Goal: Task Accomplishment & Management: Complete application form

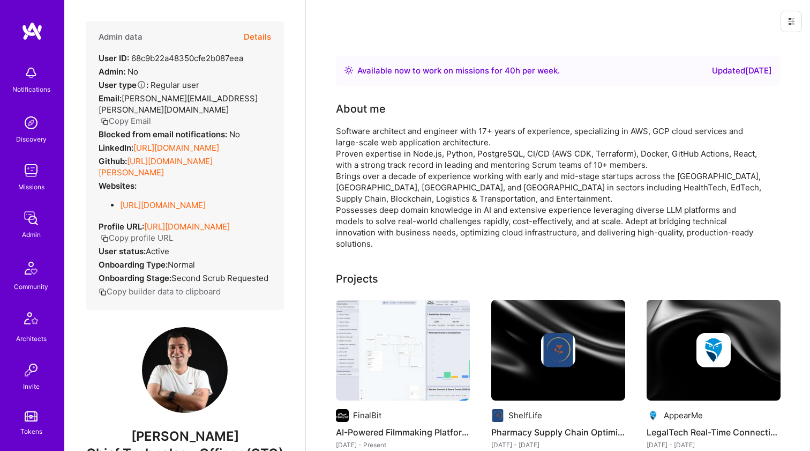
scroll to position [648, 0]
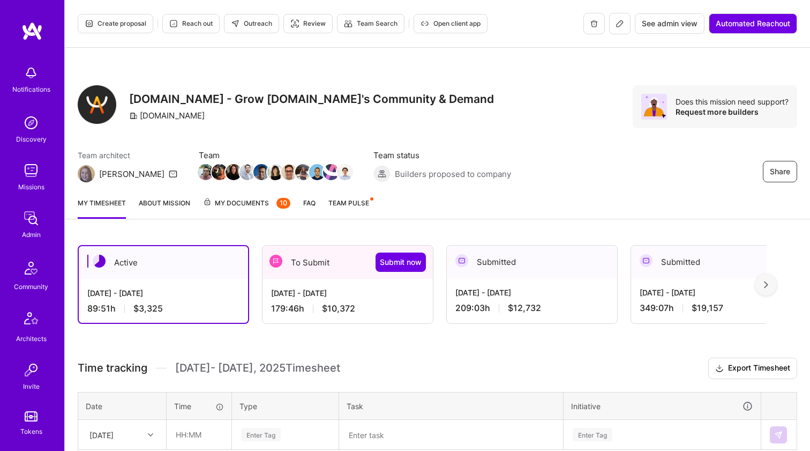
scroll to position [13, 0]
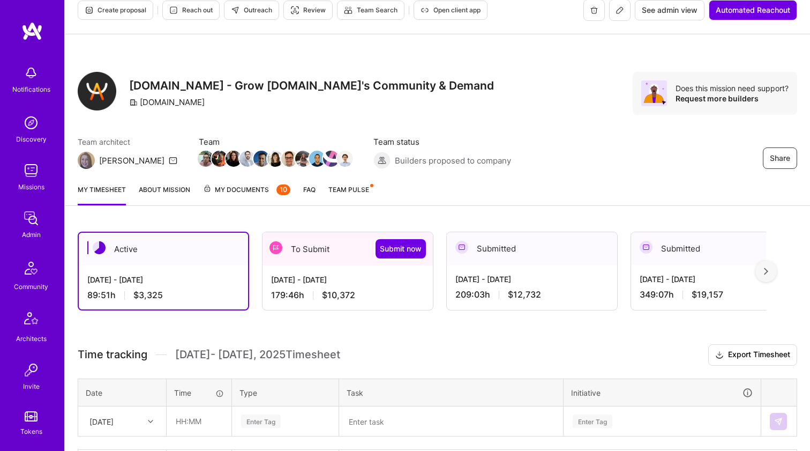
click at [221, 283] on div "Oct 1 - Oct 15, 2025" at bounding box center [163, 279] width 152 height 11
click at [318, 287] on div "Sep 16 - Sep 30, 2025 179:46 h $10,372" at bounding box center [347, 287] width 170 height 44
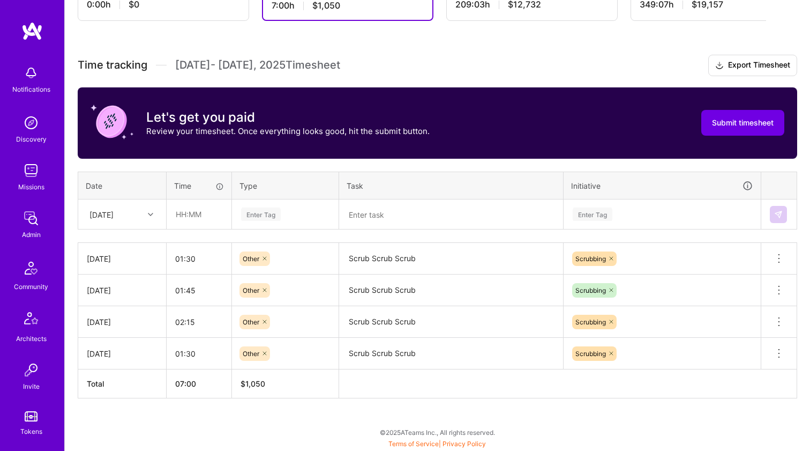
scroll to position [303, 0]
click at [139, 214] on div "Tue, Sep 16" at bounding box center [113, 214] width 59 height 18
click at [135, 381] on div "Tue, Sep 30" at bounding box center [122, 381] width 87 height 20
click at [208, 214] on input "text" at bounding box center [199, 214] width 64 height 28
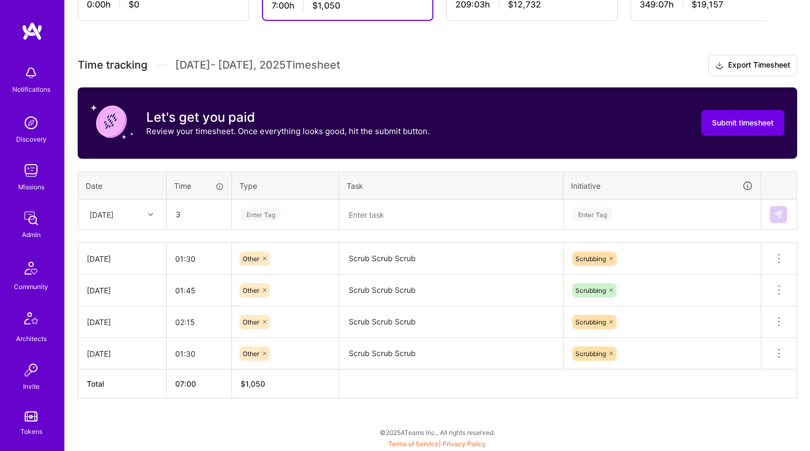
type input "03:00"
type input "oth"
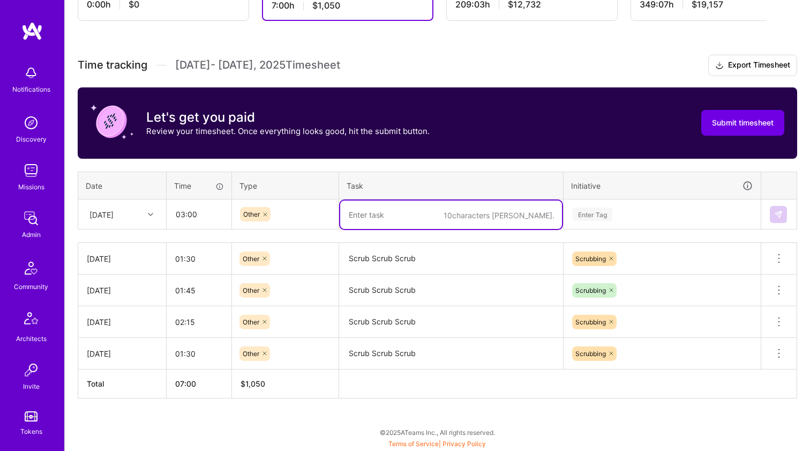
paste textarea "Scrub Scrub Scrub"
type textarea "Scrub Scrub Scrub"
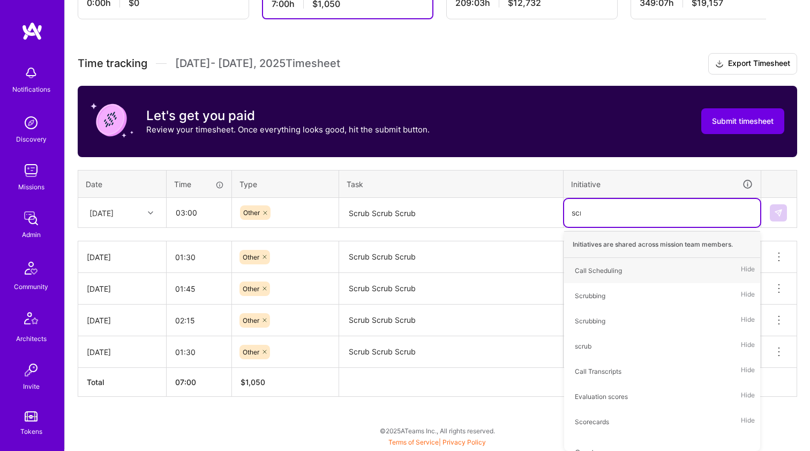
scroll to position [303, 0]
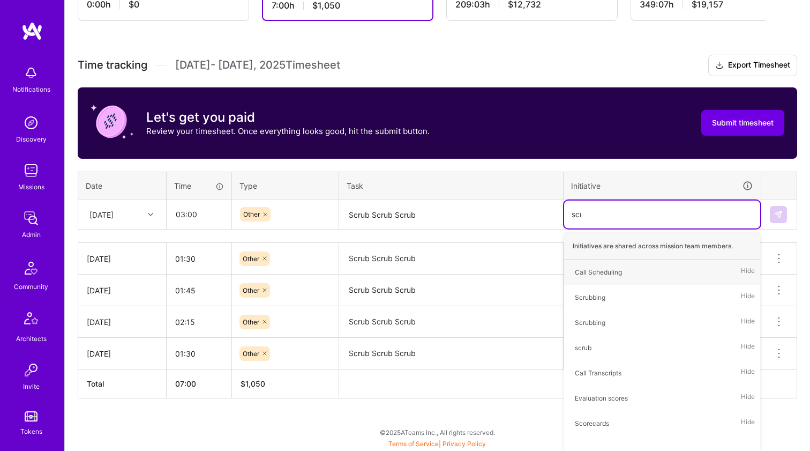
type input "scrub"
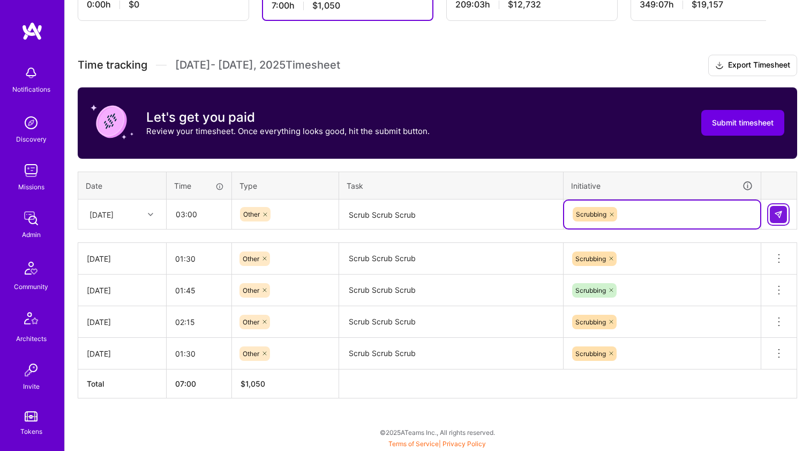
click at [775, 213] on img at bounding box center [778, 214] width 9 height 9
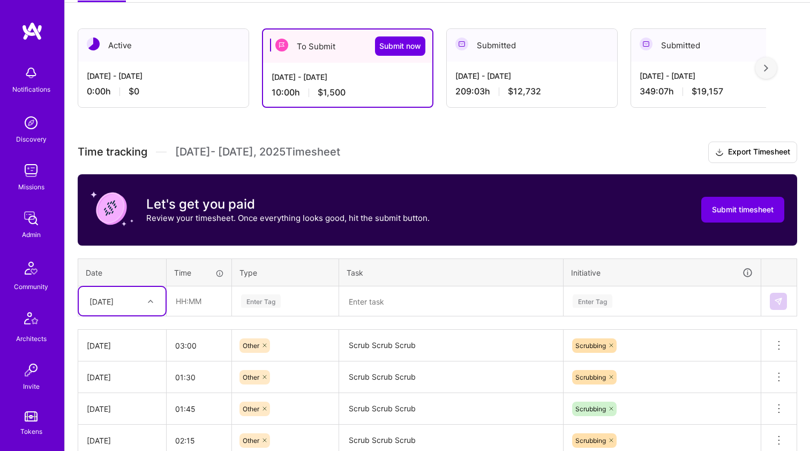
scroll to position [199, 0]
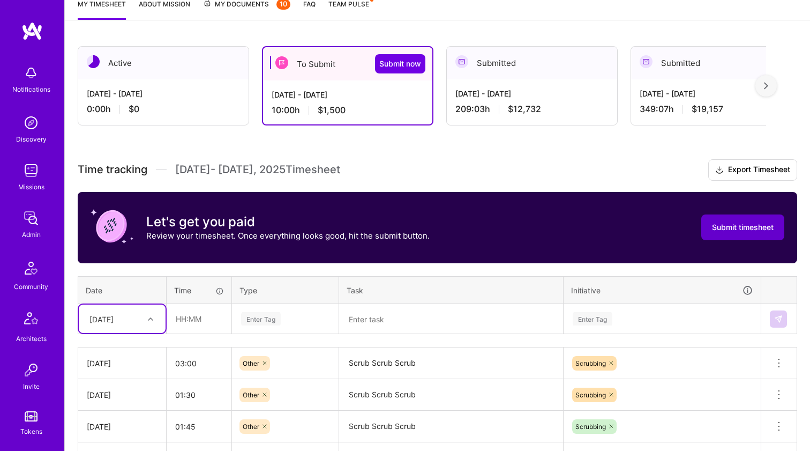
click at [732, 223] on span "Submit timesheet" at bounding box center [743, 227] width 62 height 11
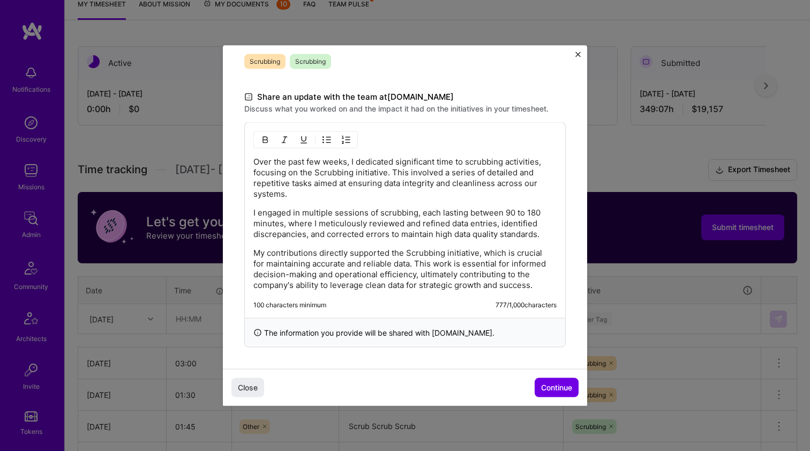
scroll to position [289, 0]
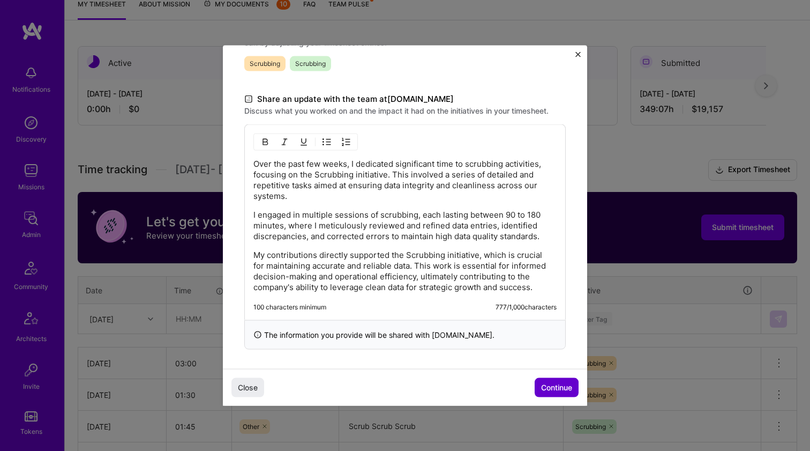
click at [558, 384] on span "Continue" at bounding box center [556, 387] width 31 height 11
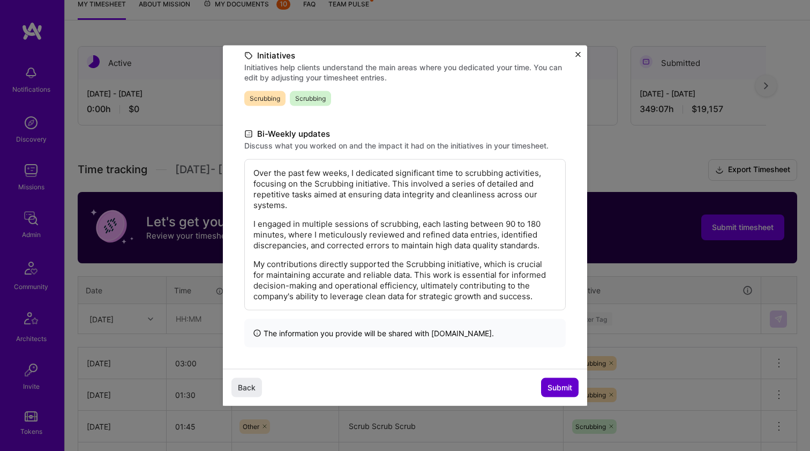
click at [558, 385] on span "Submit" at bounding box center [559, 387] width 25 height 11
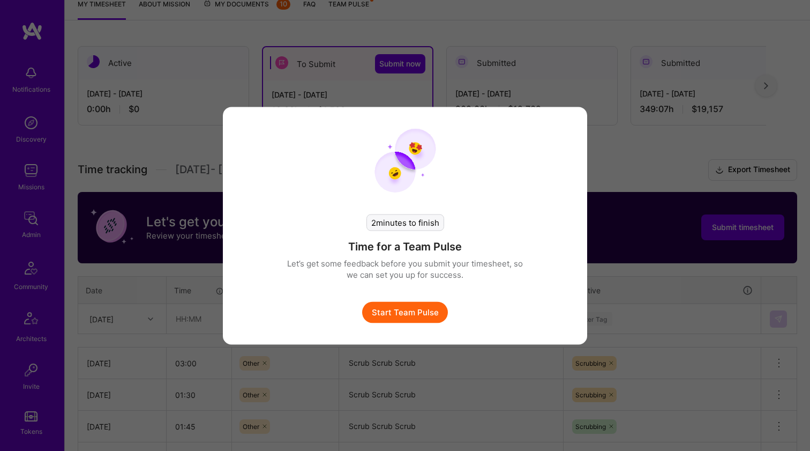
click at [419, 320] on button "Start Team Pulse" at bounding box center [405, 311] width 86 height 21
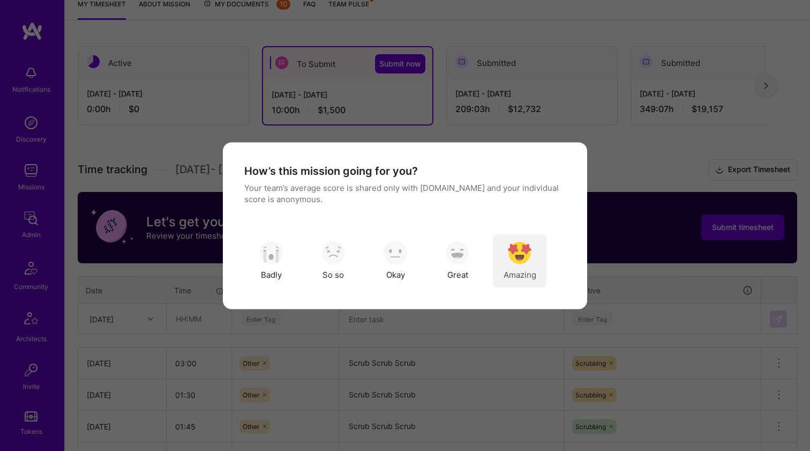
click at [514, 243] on img "modal" at bounding box center [520, 253] width 24 height 24
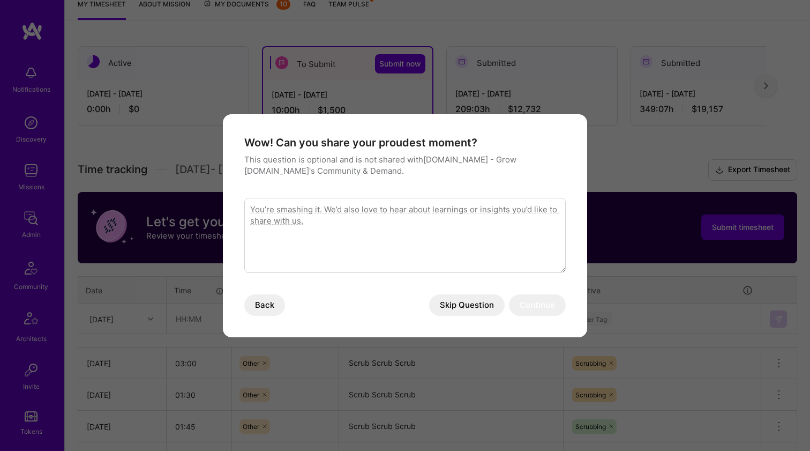
click at [463, 301] on button "Skip Question" at bounding box center [467, 304] width 76 height 21
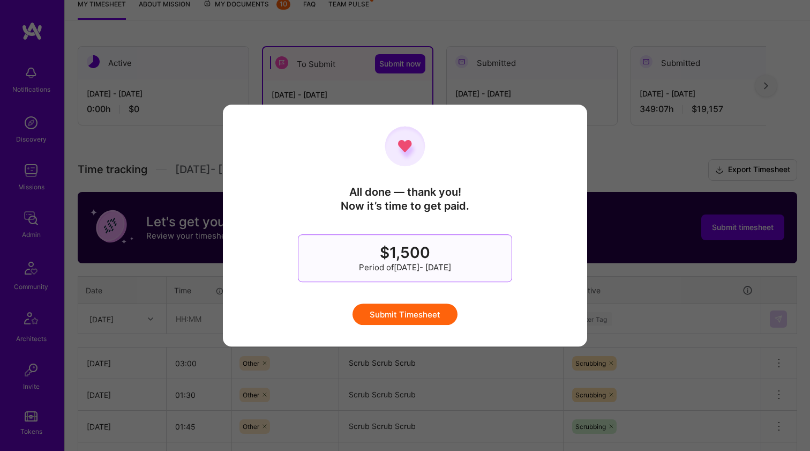
click at [430, 316] on button "Submit Timesheet" at bounding box center [404, 313] width 105 height 21
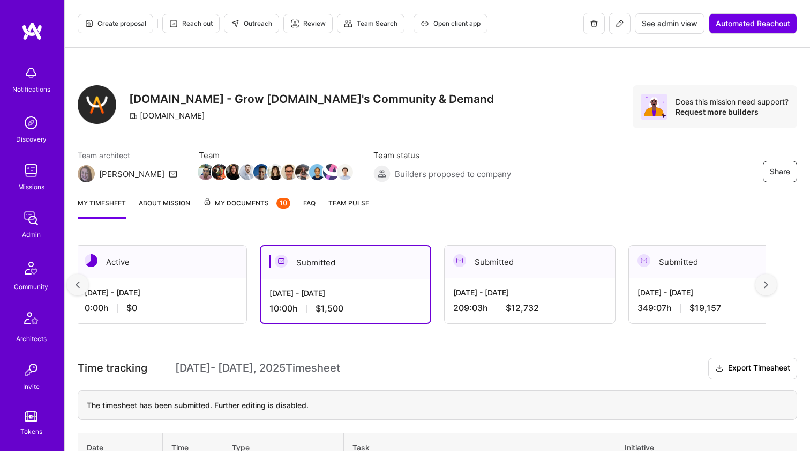
scroll to position [0, 0]
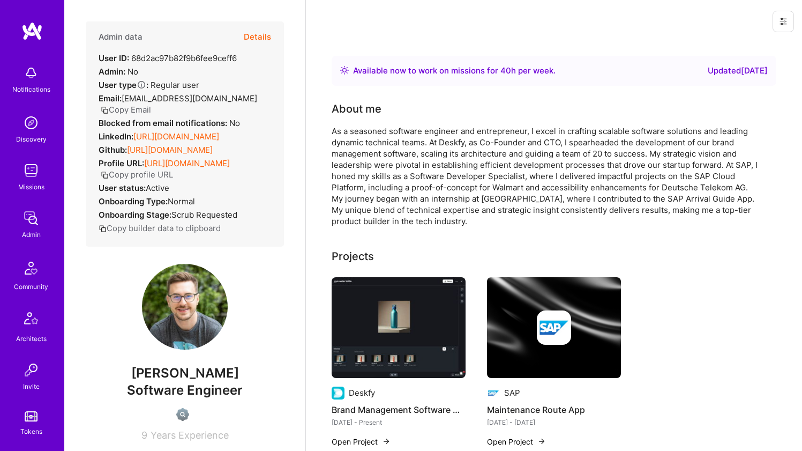
click at [200, 141] on link "[URL][DOMAIN_NAME]" at bounding box center [176, 136] width 86 height 10
click at [196, 155] on link "https://github.com/lucasbraum" at bounding box center [170, 150] width 86 height 10
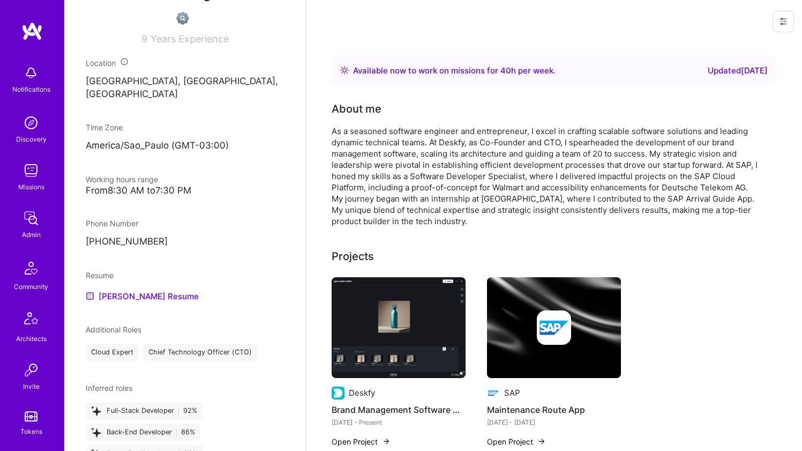
scroll to position [479, 0]
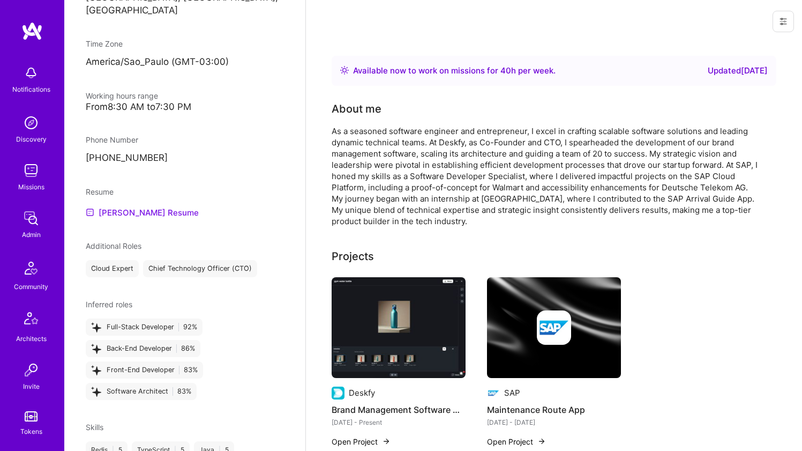
click at [116, 217] on link "lucas's Resume" at bounding box center [142, 212] width 113 height 13
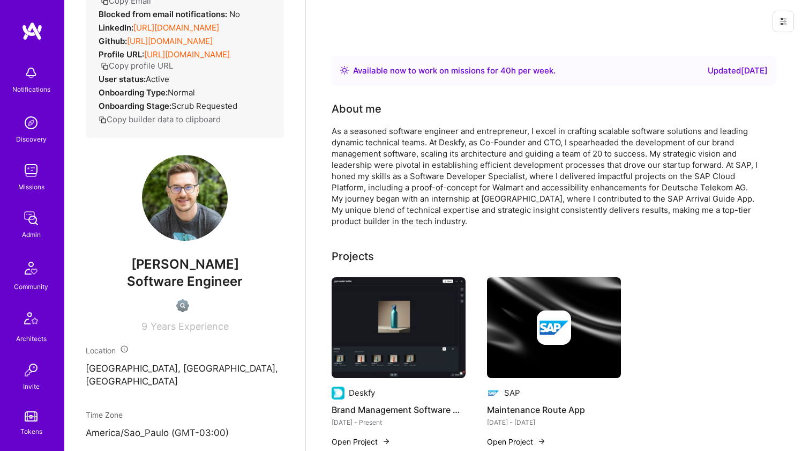
scroll to position [0, 0]
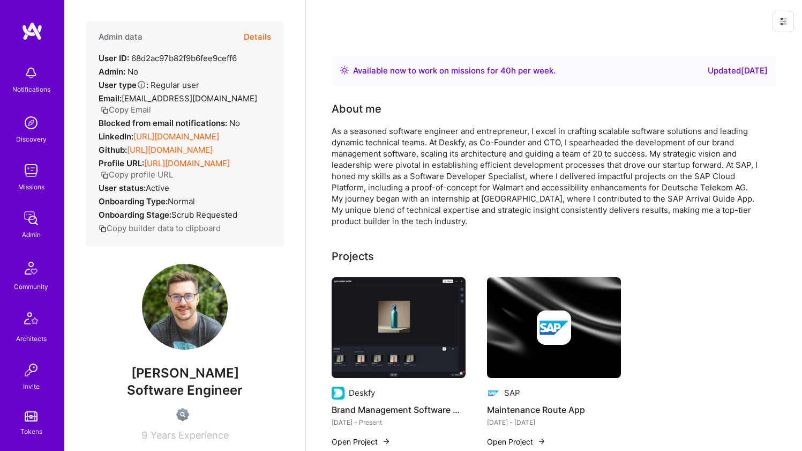
click at [372, 132] on div "As a seasoned software engineer and entrepreneur, I excel in crafting scalable …" at bounding box center [546, 175] width 429 height 101
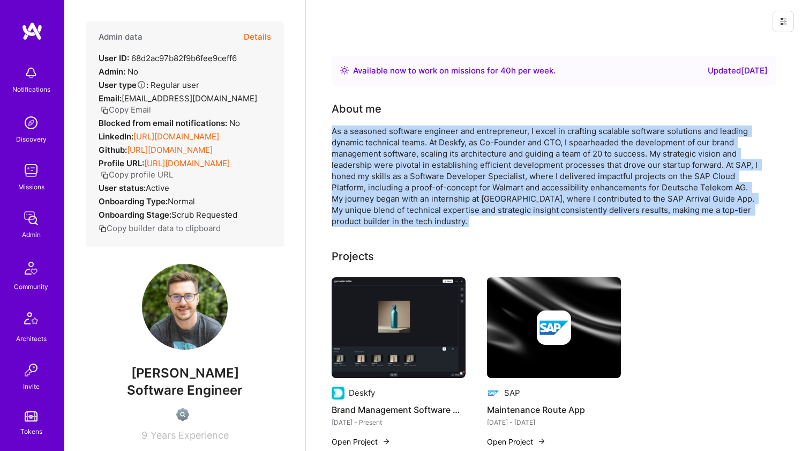
click at [371, 132] on div "As a seasoned software engineer and entrepreneur, I excel in crafting scalable …" at bounding box center [546, 175] width 429 height 101
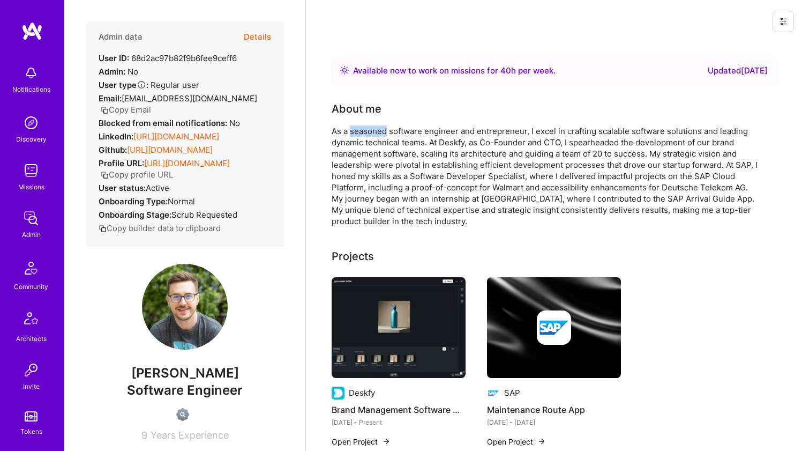
click at [371, 132] on div "As a seasoned software engineer and entrepreneur, I excel in crafting scalable …" at bounding box center [546, 175] width 429 height 101
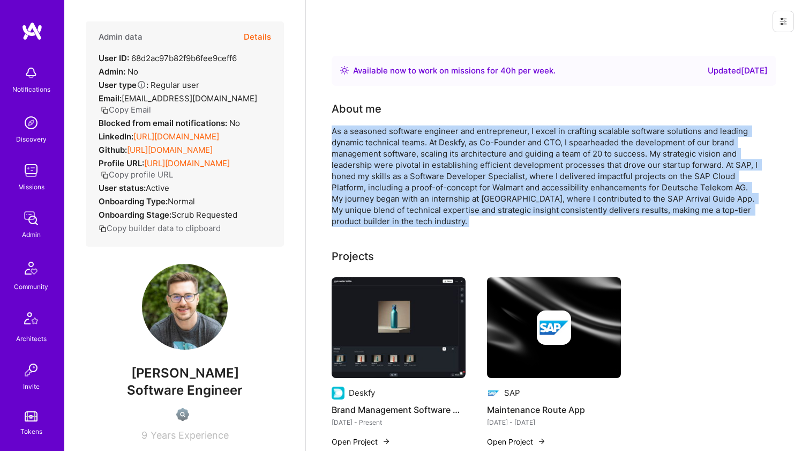
click at [371, 132] on div "As a seasoned software engineer and entrepreneur, I excel in crafting scalable …" at bounding box center [546, 175] width 429 height 101
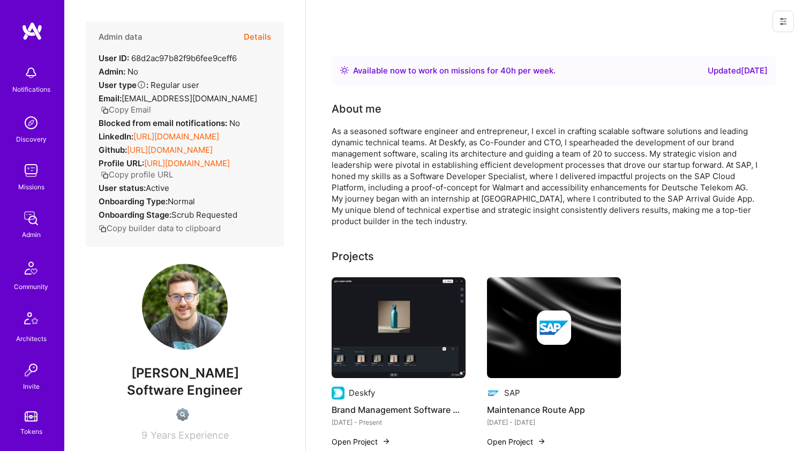
click at [373, 103] on div "About me" at bounding box center [357, 109] width 50 height 16
drag, startPoint x: 373, startPoint y: 100, endPoint x: 396, endPoint y: 134, distance: 41.6
click at [396, 134] on div "As a seasoned software engineer and entrepreneur, I excel in crafting scalable …" at bounding box center [546, 175] width 429 height 101
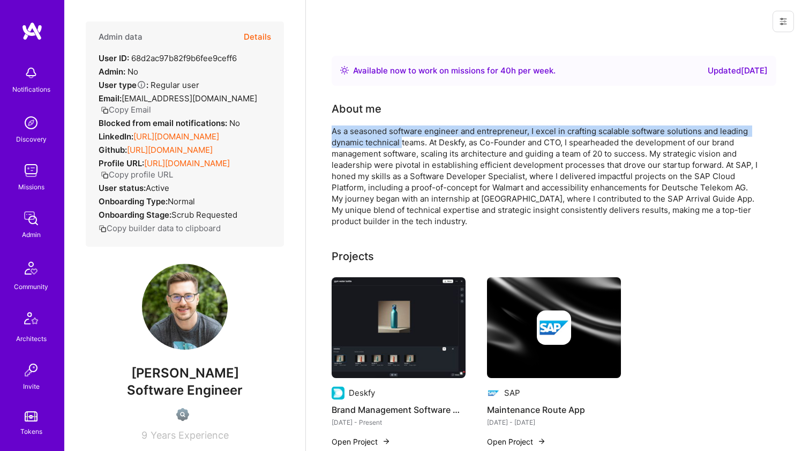
drag, startPoint x: 403, startPoint y: 140, endPoint x: 406, endPoint y: 112, distance: 28.0
click at [406, 112] on div "About me As a seasoned software engineer and entrepreneur, I excel in crafting …" at bounding box center [546, 164] width 429 height 126
click at [406, 112] on div "About me" at bounding box center [546, 109] width 429 height 16
drag, startPoint x: 407, startPoint y: 122, endPoint x: 407, endPoint y: 146, distance: 24.6
click at [407, 146] on div "About me As a seasoned software engineer and entrepreneur, I excel in crafting …" at bounding box center [546, 164] width 429 height 126
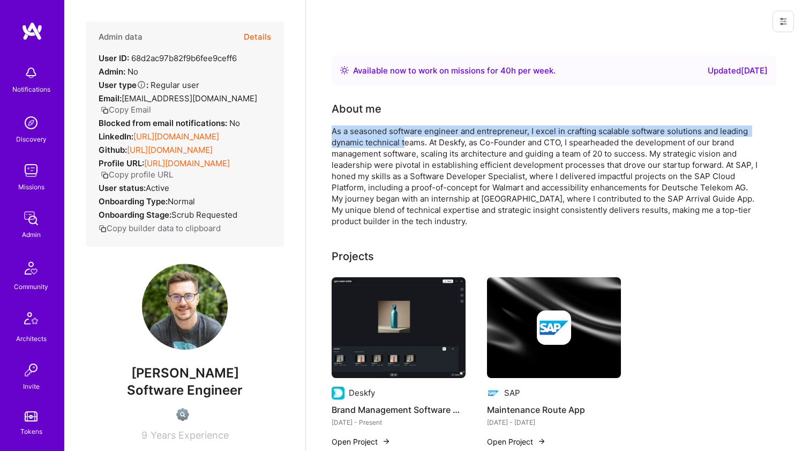
click at [407, 147] on div "As a seasoned software engineer and entrepreneur, I excel in crafting scalable …" at bounding box center [546, 175] width 429 height 101
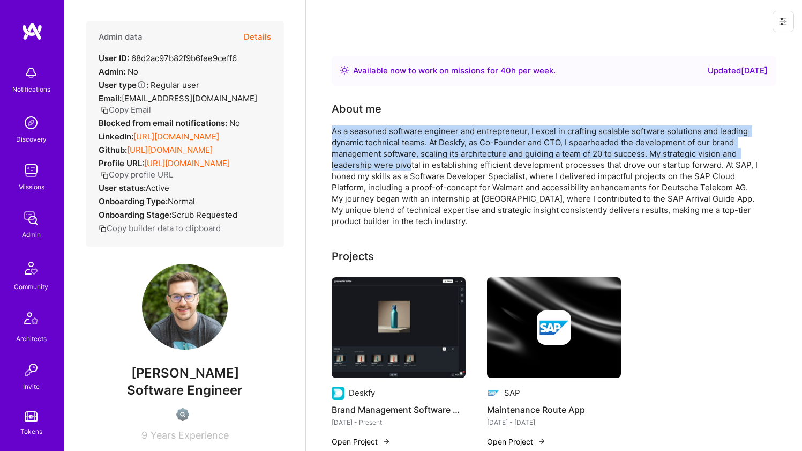
drag, startPoint x: 409, startPoint y: 160, endPoint x: 402, endPoint y: 115, distance: 44.9
click at [402, 116] on div "About me As a seasoned software engineer and entrepreneur, I excel in crafting …" at bounding box center [546, 164] width 429 height 126
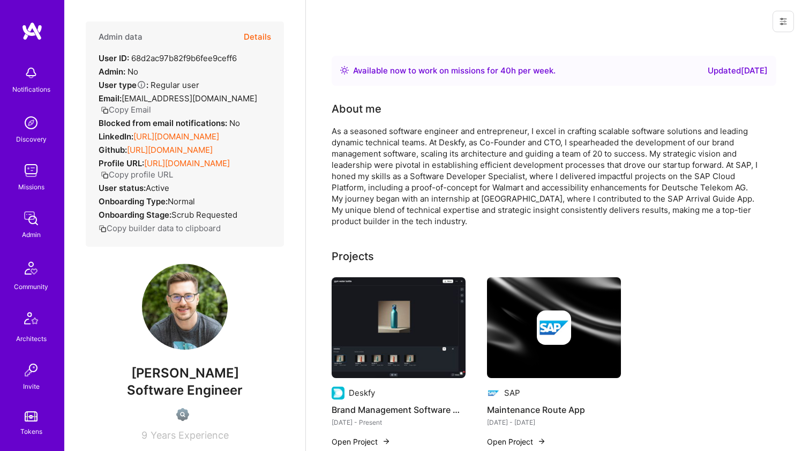
click at [402, 115] on div "About me" at bounding box center [546, 109] width 429 height 16
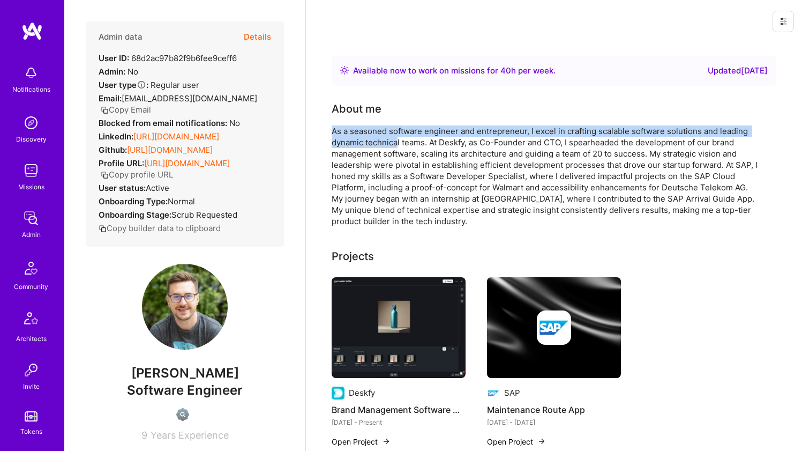
drag, startPoint x: 402, startPoint y: 115, endPoint x: 398, endPoint y: 142, distance: 27.1
click at [398, 142] on div "About me As a seasoned software engineer and entrepreneur, I excel in crafting …" at bounding box center [546, 164] width 429 height 126
click at [398, 142] on div "As a seasoned software engineer and entrepreneur, I excel in crafting scalable …" at bounding box center [546, 175] width 429 height 101
drag, startPoint x: 398, startPoint y: 142, endPoint x: 397, endPoint y: 114, distance: 28.4
click at [397, 115] on div "About me As a seasoned software engineer and entrepreneur, I excel in crafting …" at bounding box center [546, 164] width 429 height 126
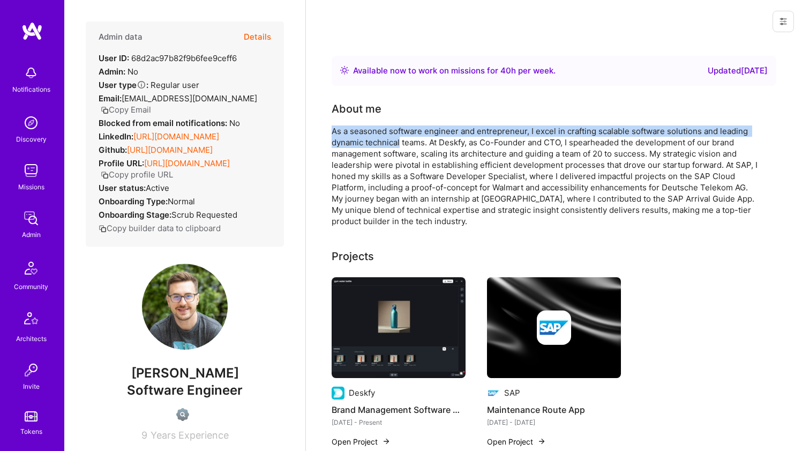
click at [397, 112] on div "About me" at bounding box center [546, 109] width 429 height 16
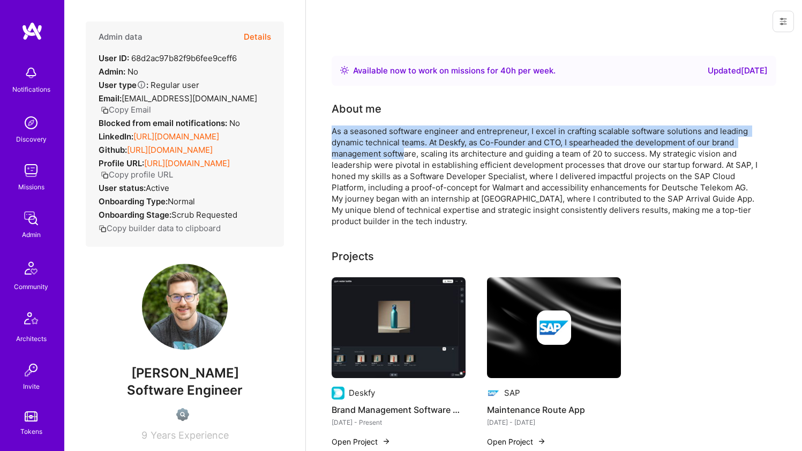
drag, startPoint x: 398, startPoint y: 112, endPoint x: 402, endPoint y: 148, distance: 36.7
click at [402, 148] on div "About me As a seasoned software engineer and entrepreneur, I excel in crafting …" at bounding box center [546, 164] width 429 height 126
click at [402, 148] on div "As a seasoned software engineer and entrepreneur, I excel in crafting scalable …" at bounding box center [546, 175] width 429 height 101
drag, startPoint x: 402, startPoint y: 148, endPoint x: 400, endPoint y: 112, distance: 36.0
click at [400, 112] on div "About me As a seasoned software engineer and entrepreneur, I excel in crafting …" at bounding box center [546, 164] width 429 height 126
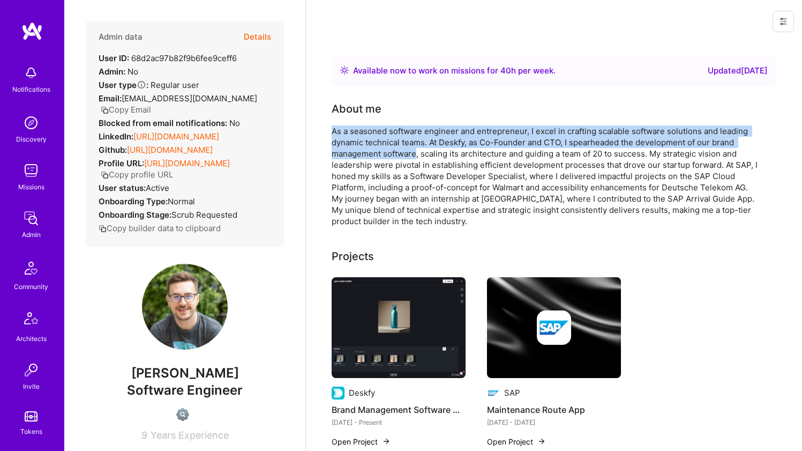
click at [401, 112] on div "About me" at bounding box center [546, 109] width 429 height 16
drag, startPoint x: 401, startPoint y: 112, endPoint x: 402, endPoint y: 152, distance: 39.7
click at [402, 152] on div "About me As a seasoned software engineer and entrepreneur, I excel in crafting …" at bounding box center [546, 164] width 429 height 126
click at [402, 152] on div "As a seasoned software engineer and entrepreneur, I excel in crafting scalable …" at bounding box center [546, 175] width 429 height 101
drag, startPoint x: 402, startPoint y: 153, endPoint x: 401, endPoint y: 118, distance: 34.8
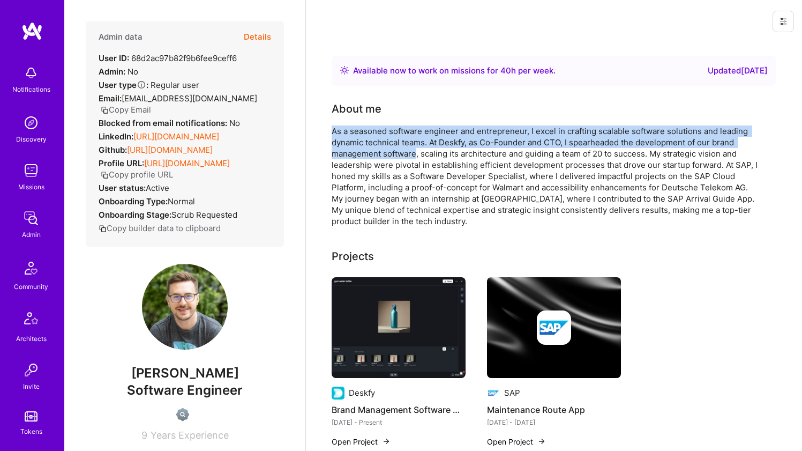
click at [401, 118] on div "About me As a seasoned software engineer and entrepreneur, I excel in crafting …" at bounding box center [546, 164] width 429 height 126
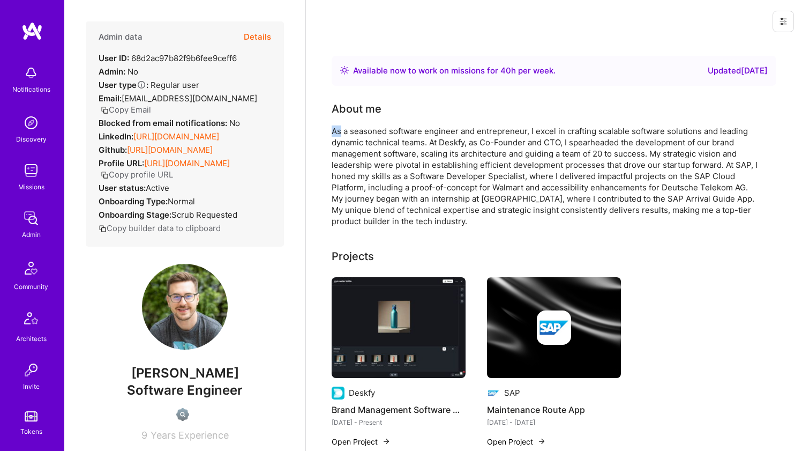
click at [401, 118] on div "About me As a seasoned software engineer and entrepreneur, I excel in crafting …" at bounding box center [546, 164] width 429 height 126
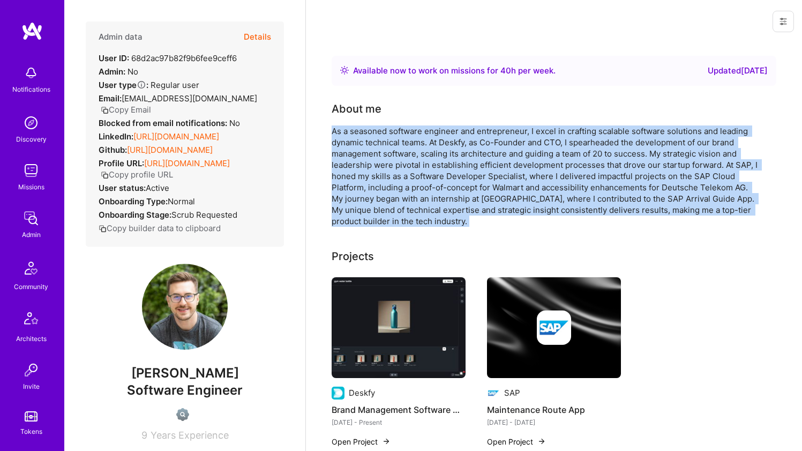
drag, startPoint x: 401, startPoint y: 118, endPoint x: 401, endPoint y: 151, distance: 32.1
click at [401, 151] on div "About me As a seasoned software engineer and entrepreneur, I excel in crafting …" at bounding box center [546, 164] width 429 height 126
click at [401, 151] on div "As a seasoned software engineer and entrepreneur, I excel in crafting scalable …" at bounding box center [546, 175] width 429 height 101
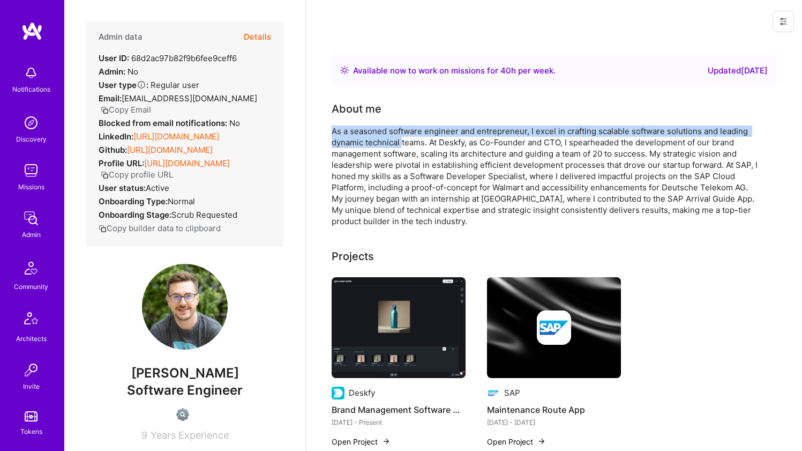
drag, startPoint x: 406, startPoint y: 114, endPoint x: 404, endPoint y: 145, distance: 31.1
click at [404, 145] on div "About me As a seasoned software engineer and entrepreneur, I excel in crafting …" at bounding box center [546, 164] width 429 height 126
click at [404, 145] on div "As a seasoned software engineer and entrepreneur, I excel in crafting scalable …" at bounding box center [546, 175] width 429 height 101
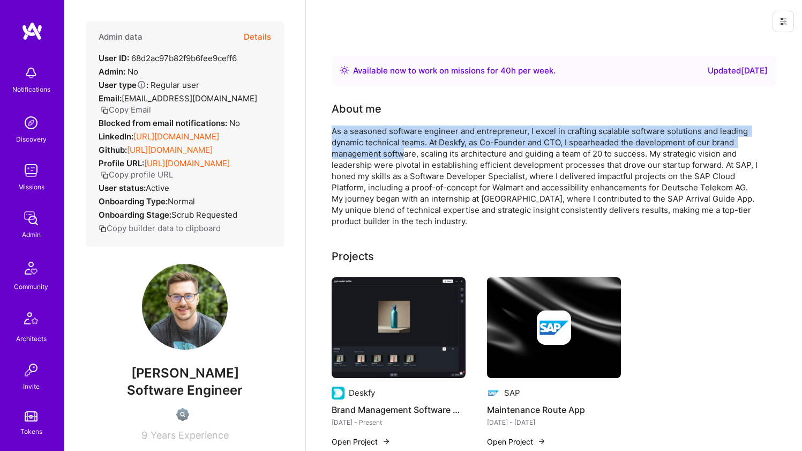
drag, startPoint x: 403, startPoint y: 140, endPoint x: 400, endPoint y: 118, distance: 22.7
click at [400, 118] on div "About me As a seasoned software engineer and entrepreneur, I excel in crafting …" at bounding box center [546, 164] width 429 height 126
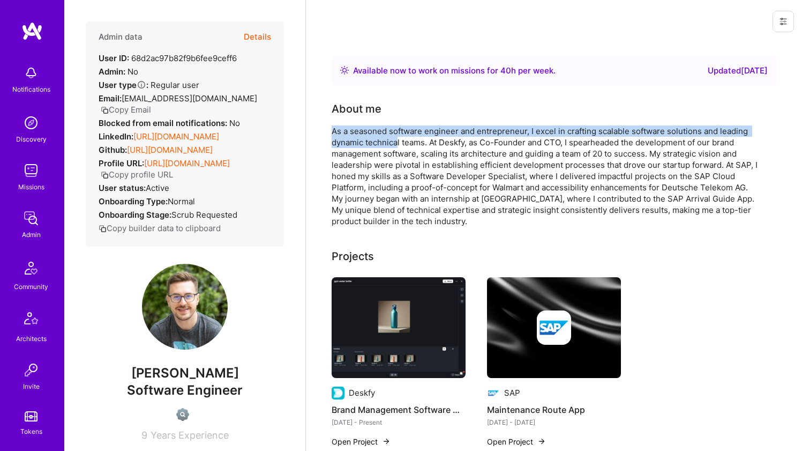
drag, startPoint x: 399, startPoint y: 117, endPoint x: 397, endPoint y: 147, distance: 30.0
click at [397, 147] on div "About me As a seasoned software engineer and entrepreneur, I excel in crafting …" at bounding box center [546, 164] width 429 height 126
click at [397, 147] on div "As a seasoned software engineer and entrepreneur, I excel in crafting scalable …" at bounding box center [546, 175] width 429 height 101
drag, startPoint x: 399, startPoint y: 141, endPoint x: 397, endPoint y: 115, distance: 26.8
click at [397, 115] on div "About me As a seasoned software engineer and entrepreneur, I excel in crafting …" at bounding box center [546, 164] width 429 height 126
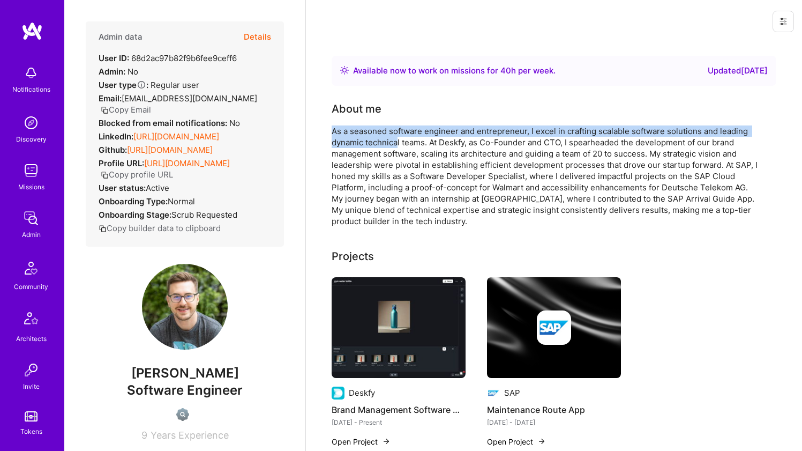
click at [397, 115] on div "About me" at bounding box center [546, 109] width 429 height 16
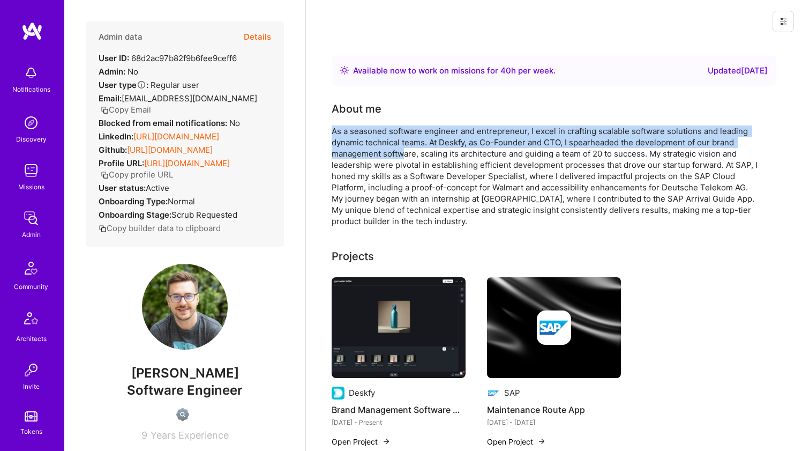
drag, startPoint x: 399, startPoint y: 112, endPoint x: 402, endPoint y: 152, distance: 39.8
click at [402, 152] on div "About me As a seasoned software engineer and entrepreneur, I excel in crafting …" at bounding box center [546, 164] width 429 height 126
click at [402, 152] on div "As a seasoned software engineer and entrepreneur, I excel in crafting scalable …" at bounding box center [546, 175] width 429 height 101
drag, startPoint x: 404, startPoint y: 154, endPoint x: 401, endPoint y: 122, distance: 32.4
click at [401, 122] on div "About me As a seasoned software engineer and entrepreneur, I excel in crafting …" at bounding box center [546, 164] width 429 height 126
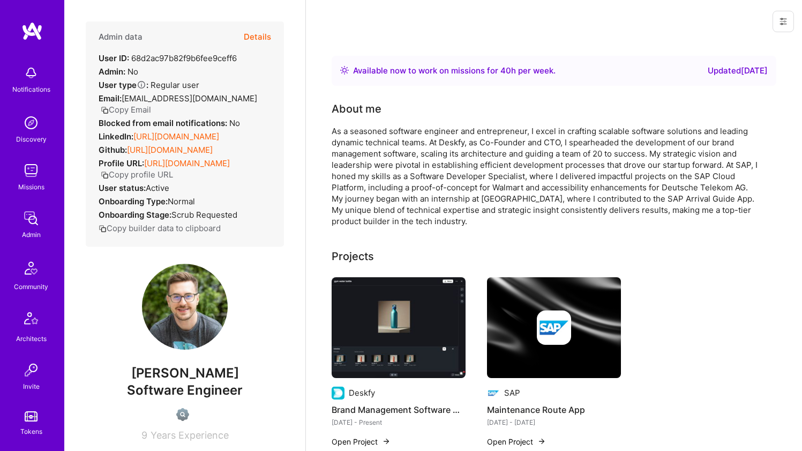
click at [401, 121] on div "About me As a seasoned software engineer and entrepreneur, I excel in crafting …" at bounding box center [546, 164] width 429 height 126
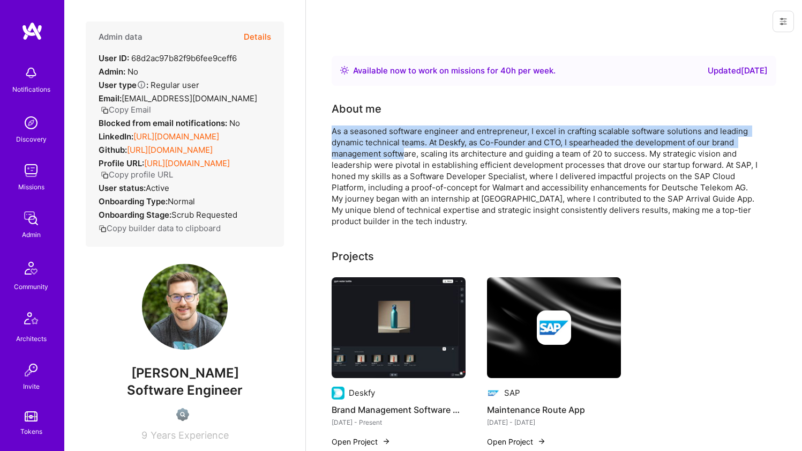
drag, startPoint x: 403, startPoint y: 130, endPoint x: 404, endPoint y: 149, distance: 19.4
click at [404, 149] on div "About me As a seasoned software engineer and entrepreneur, I excel in crafting …" at bounding box center [546, 164] width 429 height 126
click at [404, 150] on div "As a seasoned software engineer and entrepreneur, I excel in crafting scalable …" at bounding box center [546, 175] width 429 height 101
drag, startPoint x: 417, startPoint y: 151, endPoint x: 405, endPoint y: 119, distance: 33.9
click at [405, 119] on div "About me As a seasoned software engineer and entrepreneur, I excel in crafting …" at bounding box center [546, 164] width 429 height 126
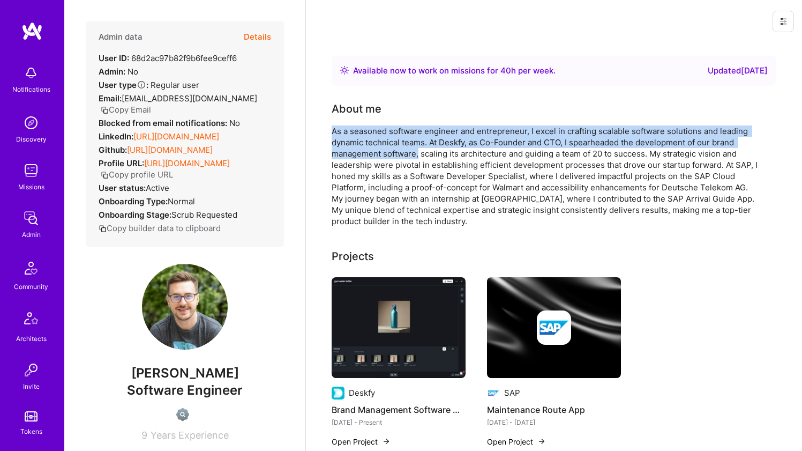
click at [405, 119] on div "About me As a seasoned software engineer and entrepreneur, I excel in crafting …" at bounding box center [546, 164] width 429 height 126
drag, startPoint x: 408, startPoint y: 125, endPoint x: 410, endPoint y: 147, distance: 22.6
click at [410, 147] on div "About me As a seasoned software engineer and entrepreneur, I excel in crafting …" at bounding box center [546, 164] width 429 height 126
click at [410, 147] on div "As a seasoned software engineer and entrepreneur, I excel in crafting scalable …" at bounding box center [546, 175] width 429 height 101
drag, startPoint x: 413, startPoint y: 147, endPoint x: 409, endPoint y: 125, distance: 22.3
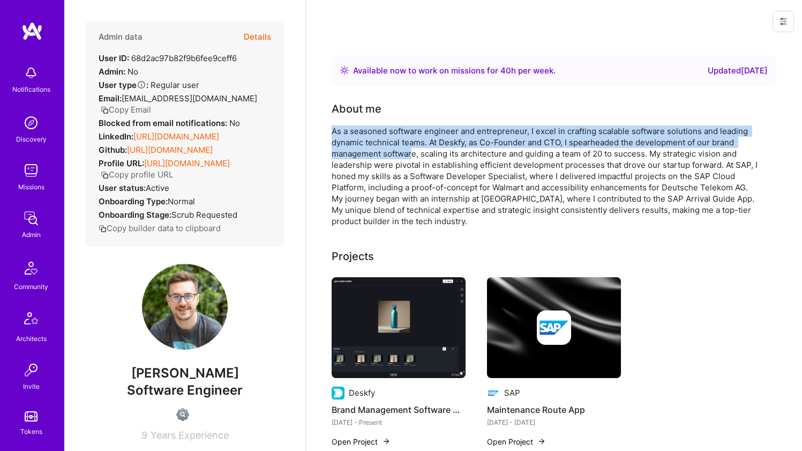
click at [409, 125] on div "About me As a seasoned software engineer and entrepreneur, I excel in crafting …" at bounding box center [546, 164] width 429 height 126
click at [412, 127] on div "As a seasoned software engineer and entrepreneur, I excel in crafting scalable …" at bounding box center [546, 175] width 429 height 101
drag, startPoint x: 412, startPoint y: 120, endPoint x: 425, endPoint y: 156, distance: 38.8
click at [425, 156] on div "About me As a seasoned software engineer and entrepreneur, I excel in crafting …" at bounding box center [546, 164] width 429 height 126
click at [426, 157] on div "As a seasoned software engineer and entrepreneur, I excel in crafting scalable …" at bounding box center [546, 175] width 429 height 101
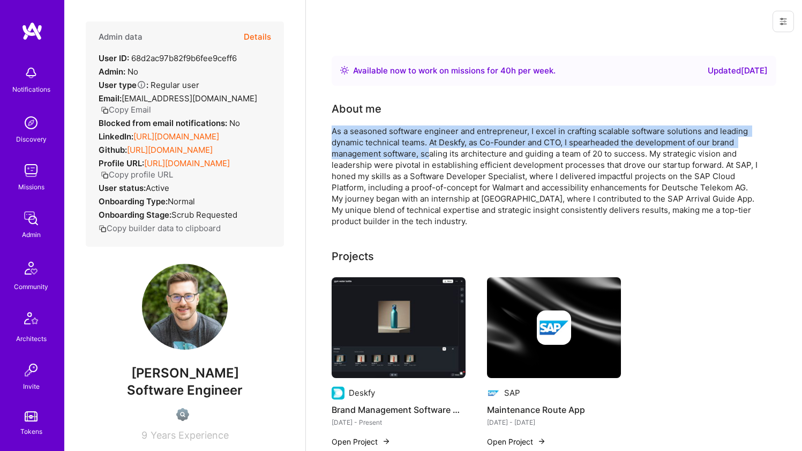
drag, startPoint x: 431, startPoint y: 147, endPoint x: 432, endPoint y: 121, distance: 26.8
click at [432, 121] on div "About me As a seasoned software engineer and entrepreneur, I excel in crafting …" at bounding box center [546, 164] width 429 height 126
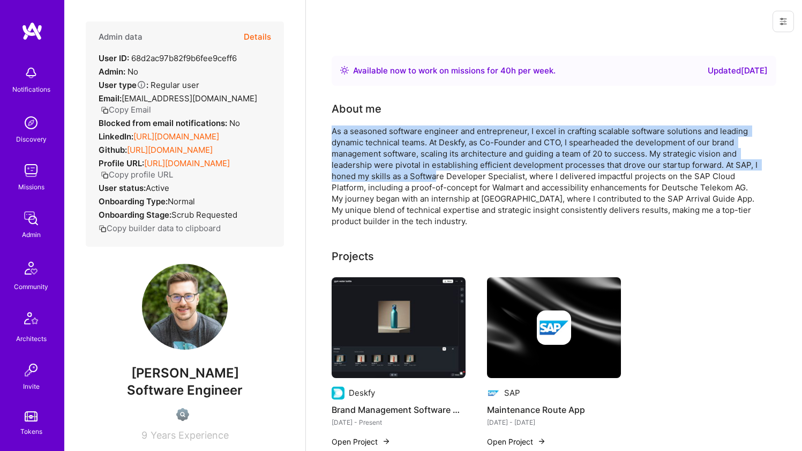
drag, startPoint x: 432, startPoint y: 124, endPoint x: 435, endPoint y: 171, distance: 46.7
click at [435, 171] on div "About me As a seasoned software engineer and entrepreneur, I excel in crafting …" at bounding box center [546, 164] width 429 height 126
click at [435, 171] on div "As a seasoned software engineer and entrepreneur, I excel in crafting scalable …" at bounding box center [546, 175] width 429 height 101
drag, startPoint x: 431, startPoint y: 166, endPoint x: 416, endPoint y: 122, distance: 46.6
click at [416, 122] on div "About me As a seasoned software engineer and entrepreneur, I excel in crafting …" at bounding box center [546, 164] width 429 height 126
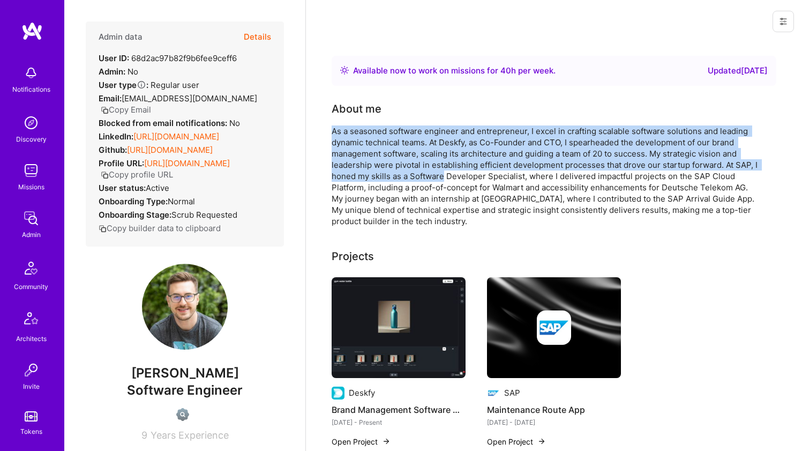
click at [416, 122] on div "About me As a seasoned software engineer and entrepreneur, I excel in crafting …" at bounding box center [546, 164] width 429 height 126
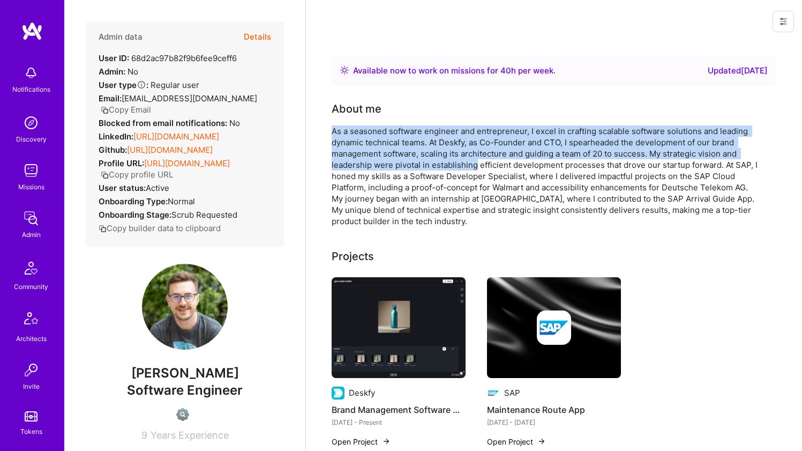
drag, startPoint x: 416, startPoint y: 122, endPoint x: 431, endPoint y: 164, distance: 45.1
click at [431, 164] on div "About me As a seasoned software engineer and entrepreneur, I excel in crafting …" at bounding box center [546, 164] width 429 height 126
click at [431, 164] on div "As a seasoned software engineer and entrepreneur, I excel in crafting scalable …" at bounding box center [546, 175] width 429 height 101
drag, startPoint x: 431, startPoint y: 164, endPoint x: 423, endPoint y: 131, distance: 34.3
click at [423, 131] on div "As a seasoned software engineer and entrepreneur, I excel in crafting scalable …" at bounding box center [546, 175] width 429 height 101
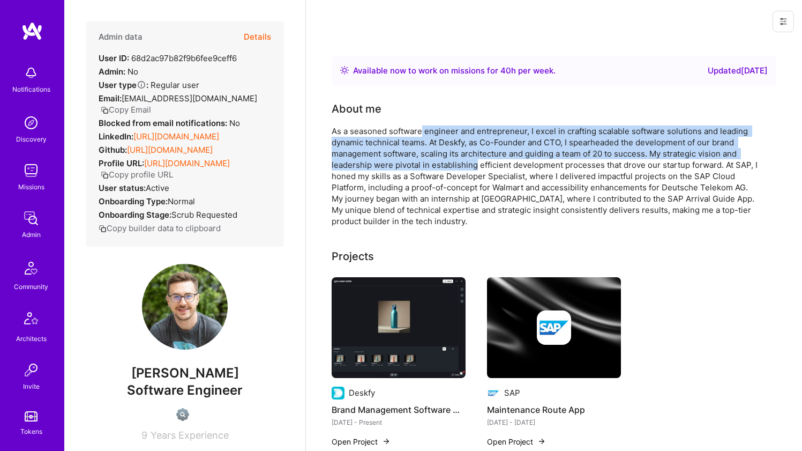
click at [423, 131] on div "As a seasoned software engineer and entrepreneur, I excel in crafting scalable …" at bounding box center [546, 175] width 429 height 101
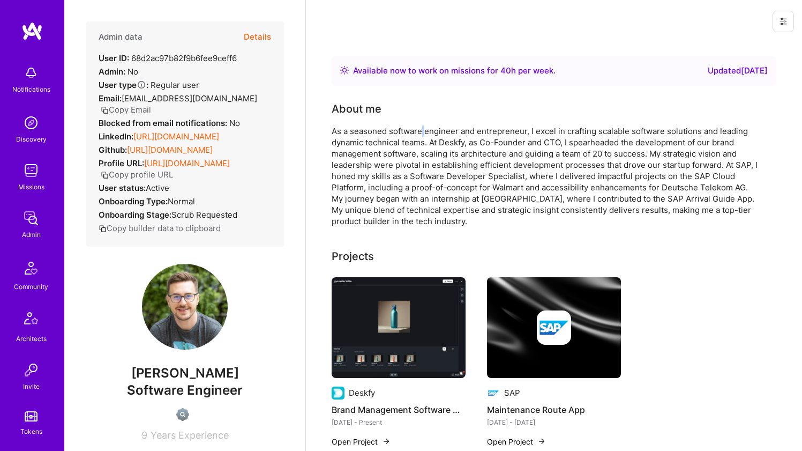
click at [422, 132] on div "As a seasoned software engineer and entrepreneur, I excel in crafting scalable …" at bounding box center [546, 175] width 429 height 101
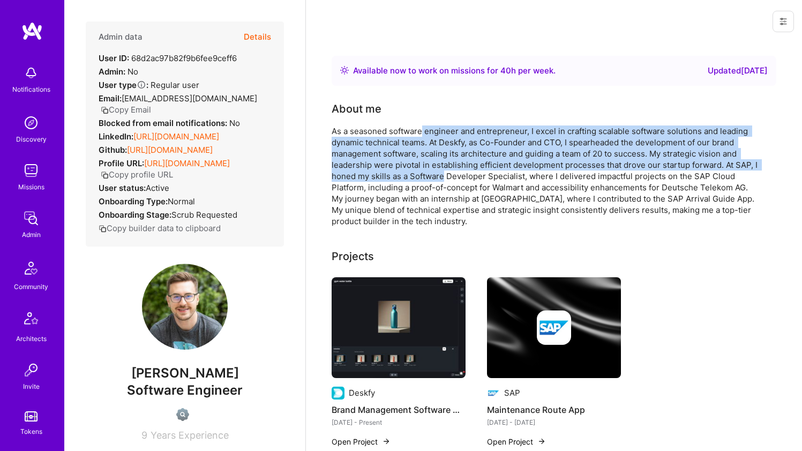
drag, startPoint x: 422, startPoint y: 132, endPoint x: 416, endPoint y: 177, distance: 45.4
click at [416, 177] on div "As a seasoned software engineer and entrepreneur, I excel in crafting scalable …" at bounding box center [546, 175] width 429 height 101
drag, startPoint x: 416, startPoint y: 177, endPoint x: 408, endPoint y: 123, distance: 55.2
click at [408, 123] on div "About me As a seasoned software engineer and entrepreneur, I excel in crafting …" at bounding box center [546, 164] width 429 height 126
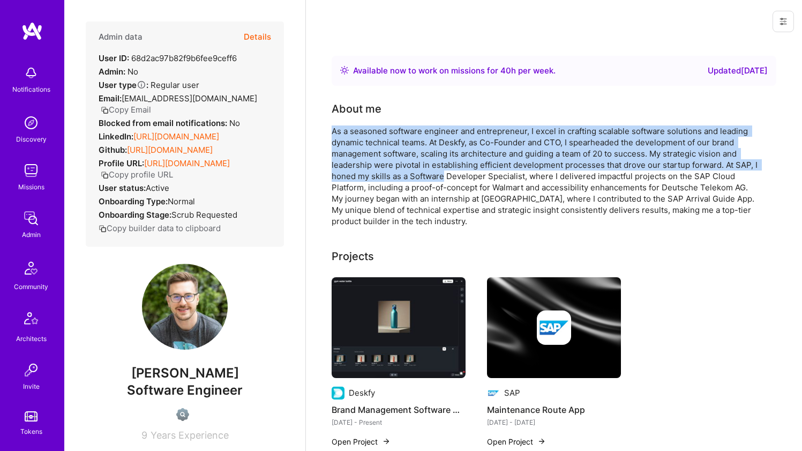
click at [408, 123] on div "About me As a seasoned software engineer and entrepreneur, I excel in crafting …" at bounding box center [546, 164] width 429 height 126
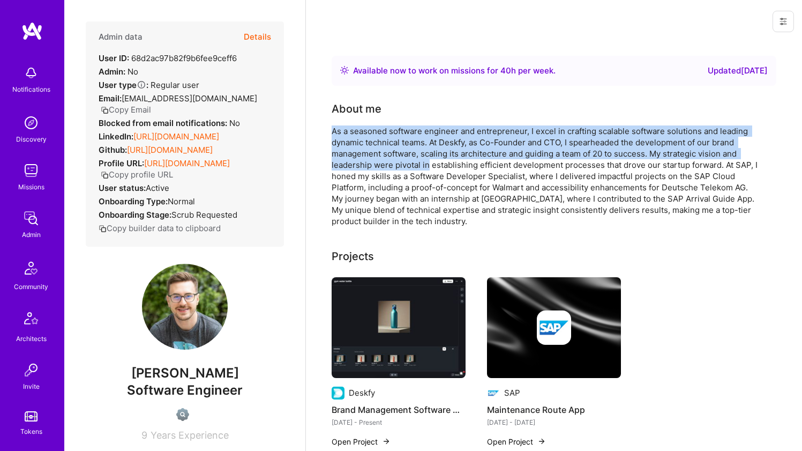
drag, startPoint x: 408, startPoint y: 123, endPoint x: 421, endPoint y: 168, distance: 46.8
click at [421, 168] on div "About me As a seasoned software engineer and entrepreneur, I excel in crafting …" at bounding box center [546, 164] width 429 height 126
click at [421, 168] on div "As a seasoned software engineer and entrepreneur, I excel in crafting scalable …" at bounding box center [546, 175] width 429 height 101
drag
click at [415, 126] on div "As a seasoned software engineer and entrepreneur, I excel in crafting scalable …" at bounding box center [546, 175] width 429 height 101
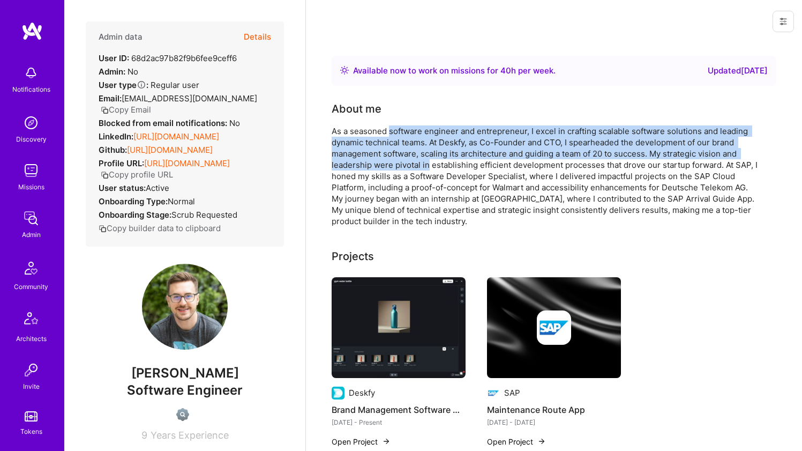
click at [415, 125] on div "As a seasoned software engineer and entrepreneur, I excel in crafting scalable …" at bounding box center [546, 175] width 429 height 101
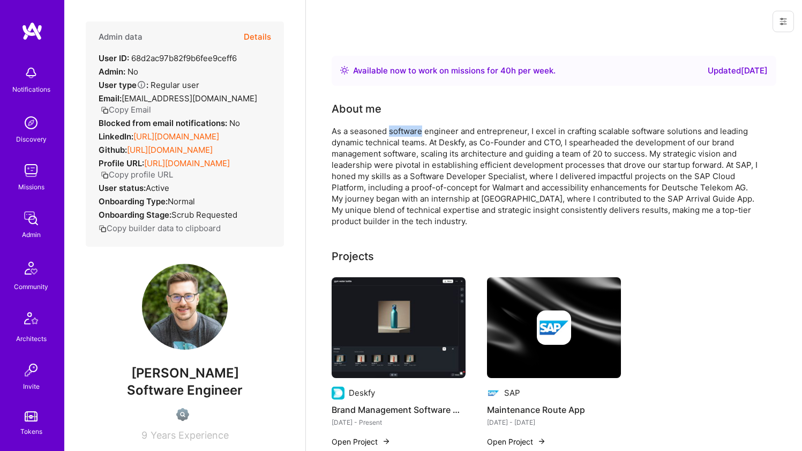
click at [415, 125] on div "As a seasoned software engineer and entrepreneur, I excel in crafting scalable …" at bounding box center [546, 175] width 429 height 101
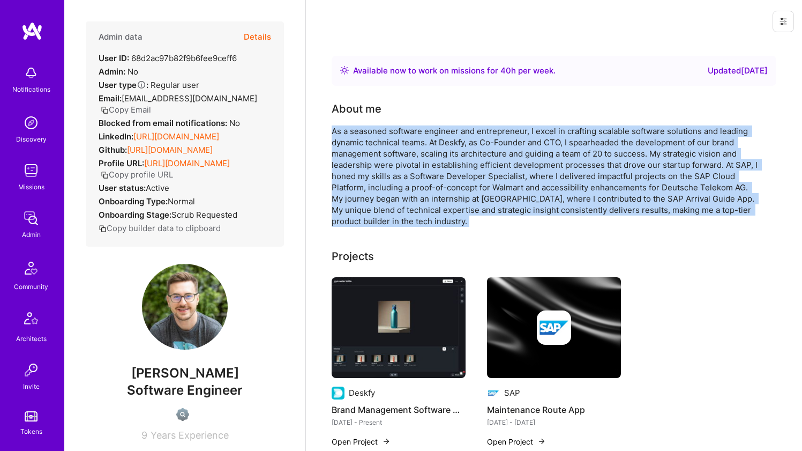
click at [415, 125] on div "As a seasoned software engineer and entrepreneur, I excel in crafting scalable …" at bounding box center [546, 175] width 429 height 101
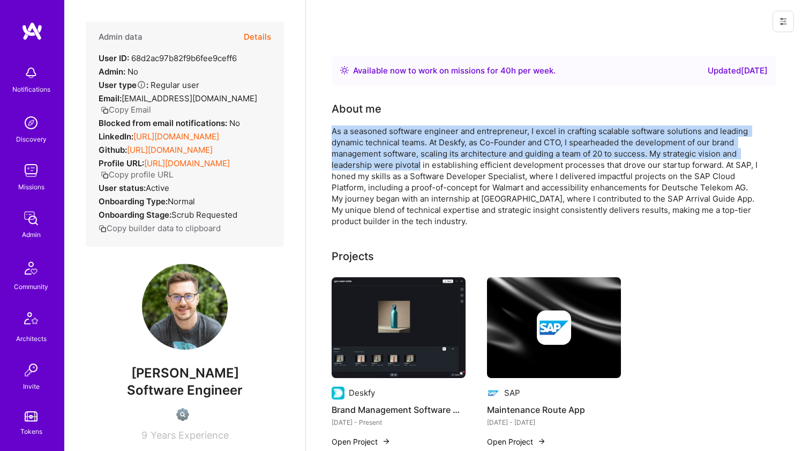
click at [420, 164] on div "About me As a seasoned software engineer and entrepreneur, I excel in crafting …" at bounding box center [546, 164] width 429 height 126
click at [420, 164] on div "As a seasoned software engineer and entrepreneur, I excel in crafting scalable …" at bounding box center [546, 175] width 429 height 101
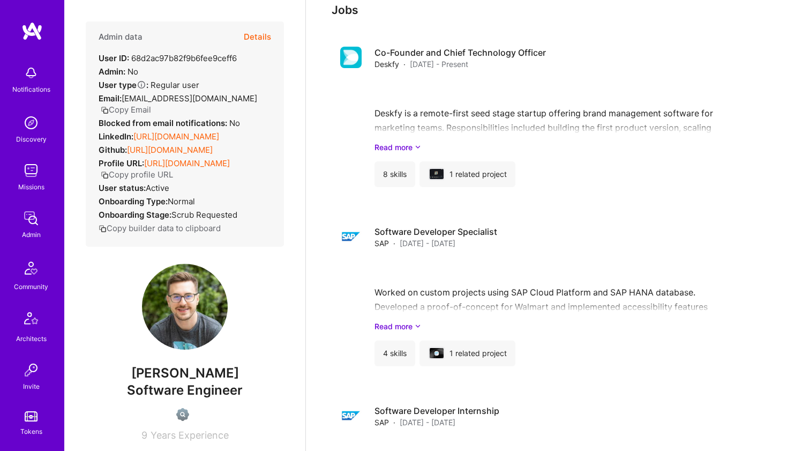
scroll to position [594, 0]
